Goal: Find specific page/section: Find specific page/section

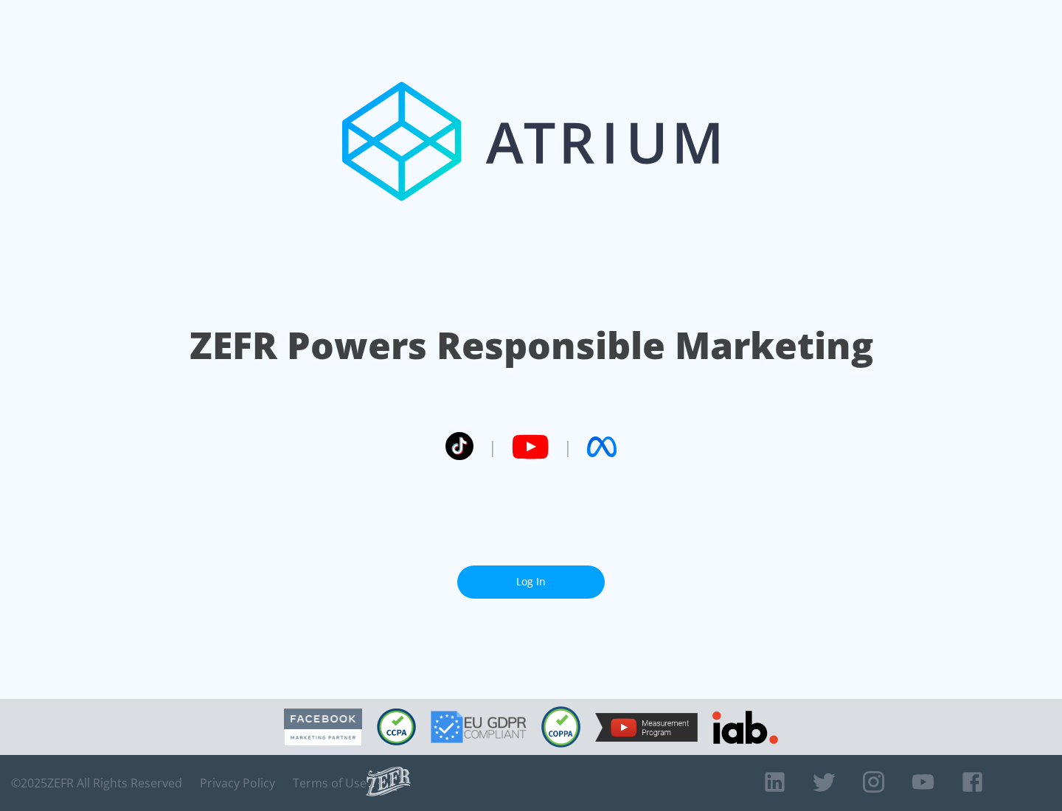
click at [531, 582] on link "Log In" at bounding box center [530, 582] width 147 height 33
